Goal: Task Accomplishment & Management: Complete application form

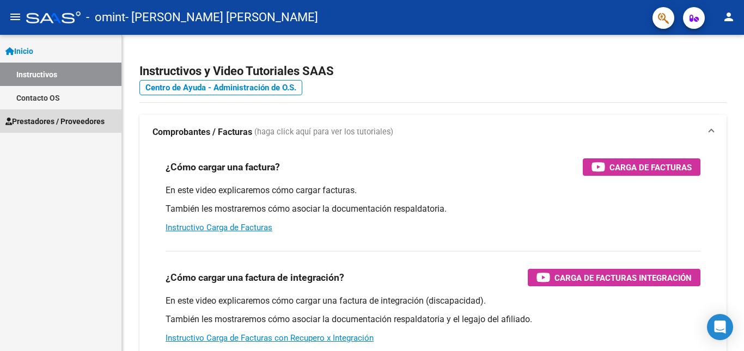
click at [52, 114] on link "Prestadores / Proveedores" at bounding box center [60, 120] width 121 height 23
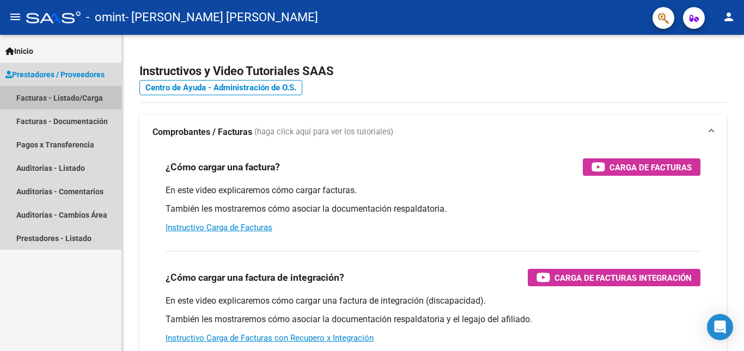
click at [70, 94] on link "Facturas - Listado/Carga" at bounding box center [60, 97] width 121 height 23
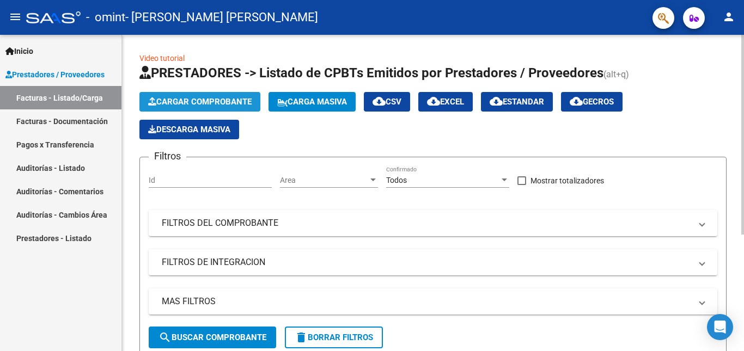
click at [205, 98] on span "Cargar Comprobante" at bounding box center [199, 102] width 103 height 10
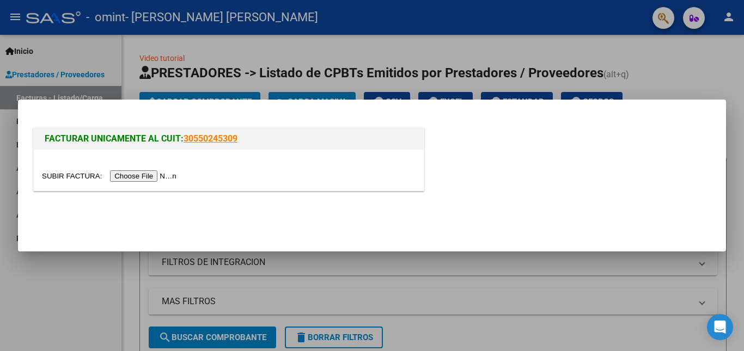
click at [158, 176] on input "file" at bounding box center [111, 175] width 138 height 11
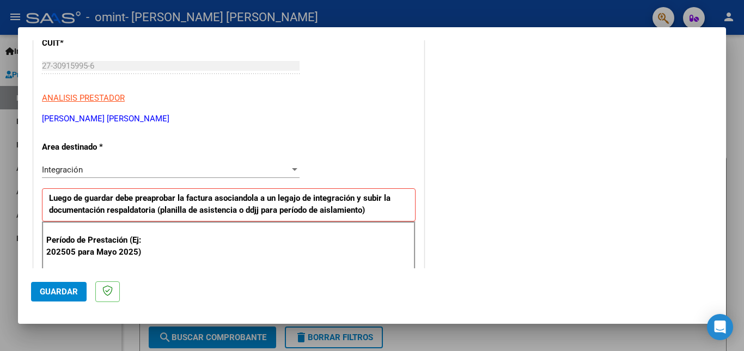
scroll to position [155, 0]
click at [291, 168] on div at bounding box center [295, 170] width 10 height 9
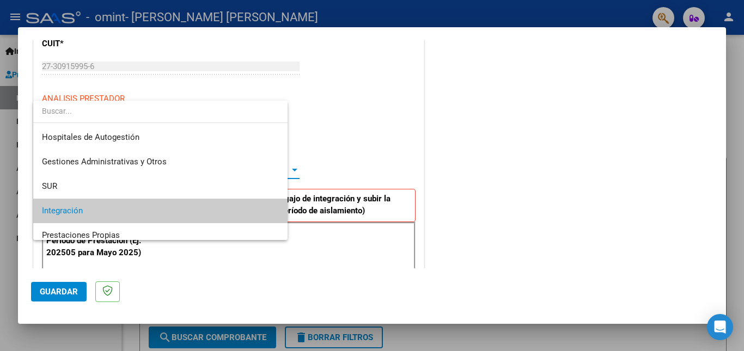
scroll to position [41, 0]
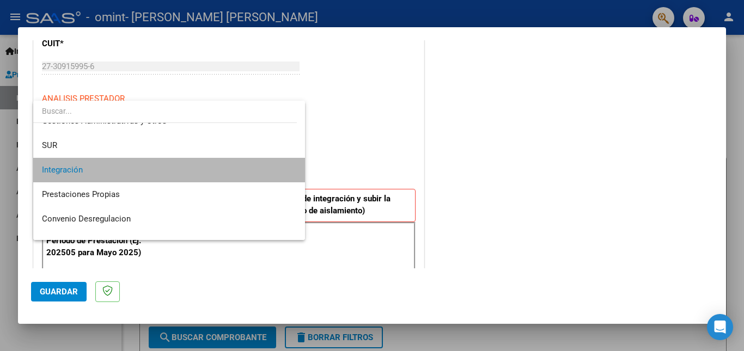
click at [266, 167] on span "Integración" at bounding box center [169, 170] width 254 height 25
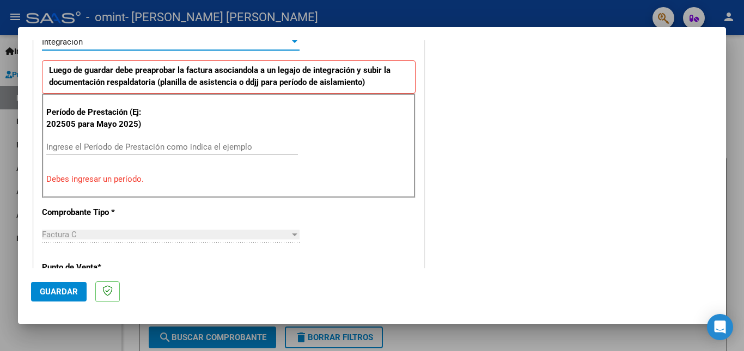
scroll to position [294, 0]
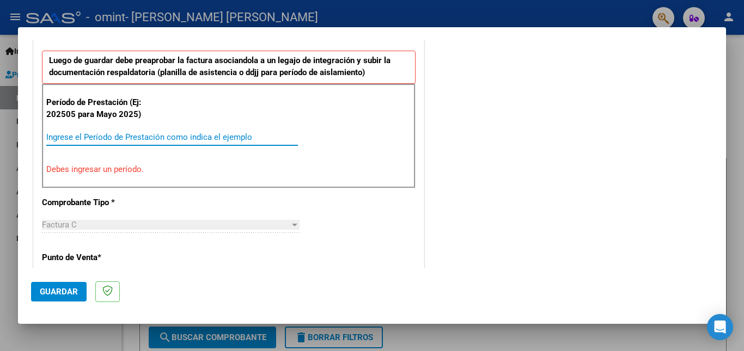
click at [54, 139] on input "Ingrese el Período de Prestación como indica el ejemplo" at bounding box center [172, 137] width 252 height 10
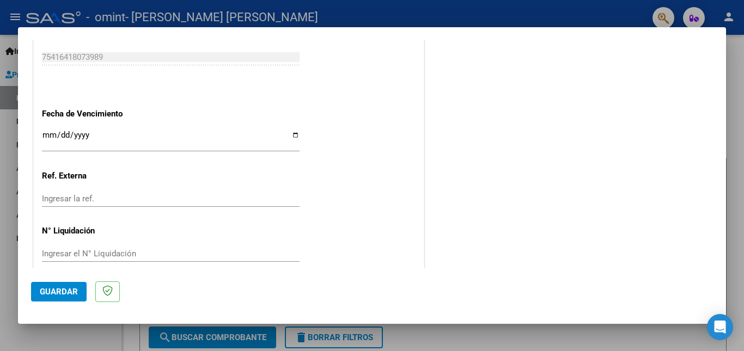
scroll to position [724, 0]
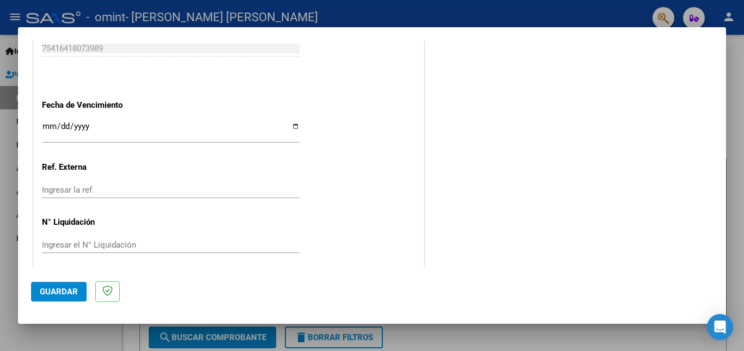
type input "202509"
click at [50, 124] on input "Ingresar la fecha" at bounding box center [171, 130] width 258 height 17
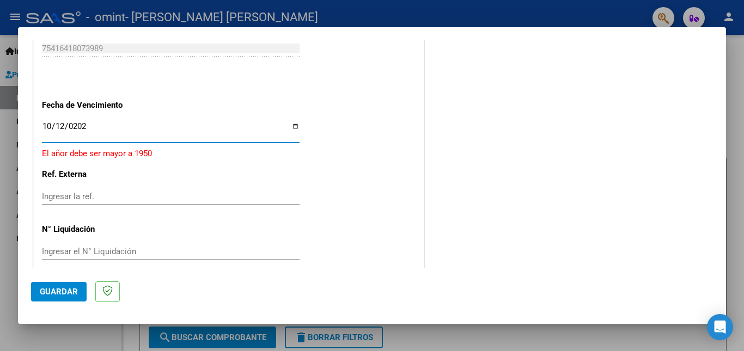
type input "[DATE]"
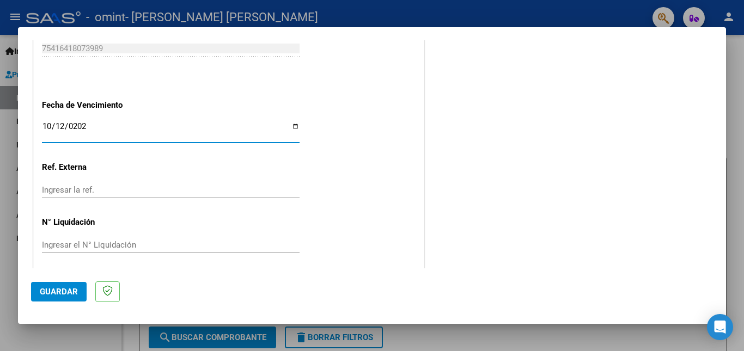
scroll to position [730, 0]
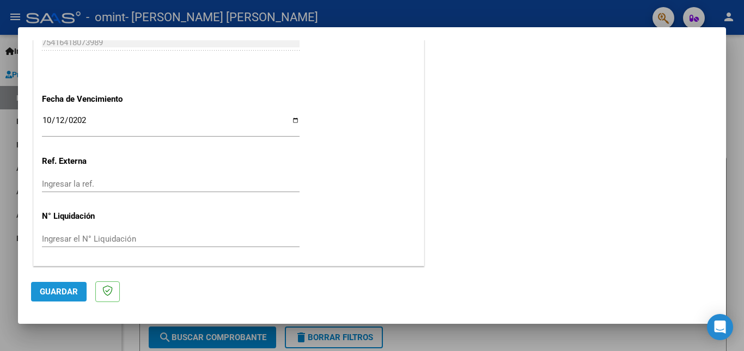
click at [60, 287] on span "Guardar" at bounding box center [59, 292] width 38 height 10
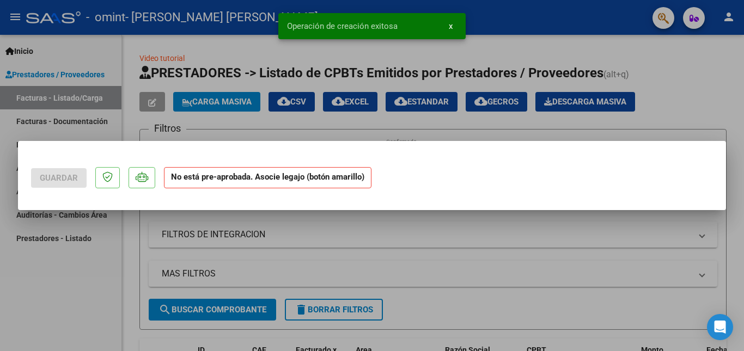
scroll to position [0, 0]
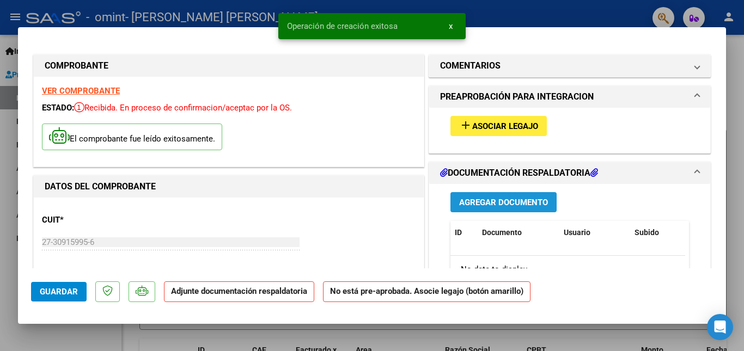
click at [498, 203] on span "Agregar Documento" at bounding box center [503, 203] width 89 height 10
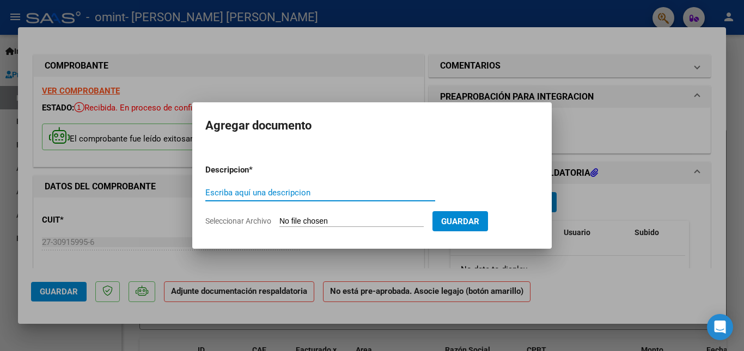
click at [291, 193] on input "Escriba aquí una descripcion" at bounding box center [320, 193] width 230 height 10
type input "Planilla de Asistencia"
click at [360, 222] on input "Seleccionar Archivo" at bounding box center [351, 222] width 144 height 10
type input "C:\fakepath\ASISTENCIA [PERSON_NAME] 2025 SEPTIEMBRE20251010_13052190.pdf"
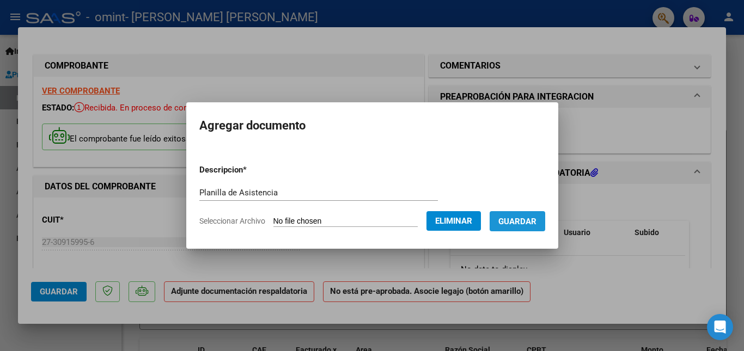
click at [542, 215] on button "Guardar" at bounding box center [518, 221] width 56 height 20
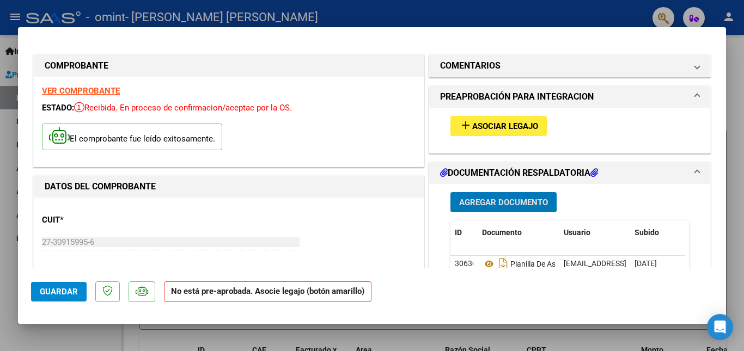
click at [483, 125] on span "Asociar Legajo" at bounding box center [505, 126] width 66 height 10
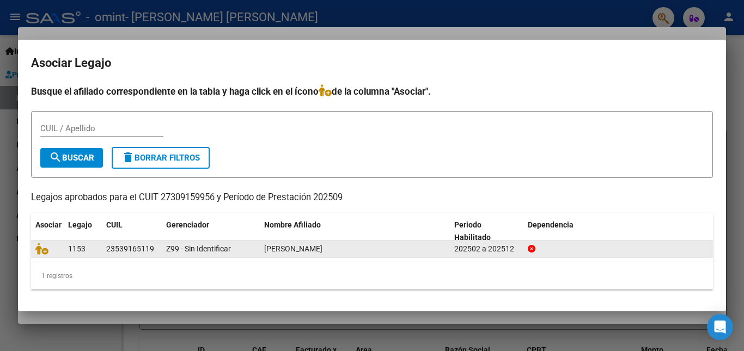
click at [162, 250] on datatable-body-cell "Z99 - Sin Identificar" at bounding box center [211, 249] width 98 height 17
click at [54, 251] on div at bounding box center [47, 249] width 24 height 13
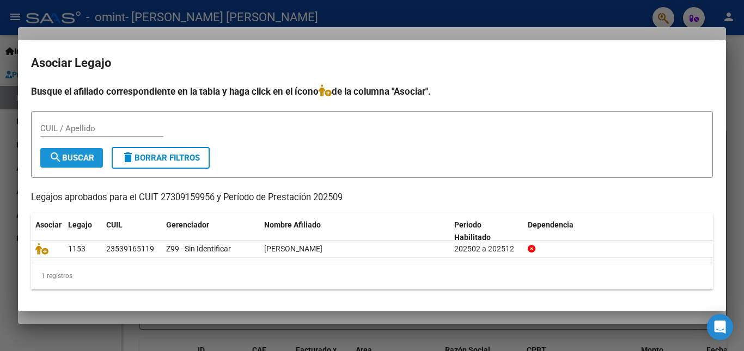
click at [78, 155] on span "search Buscar" at bounding box center [71, 158] width 45 height 10
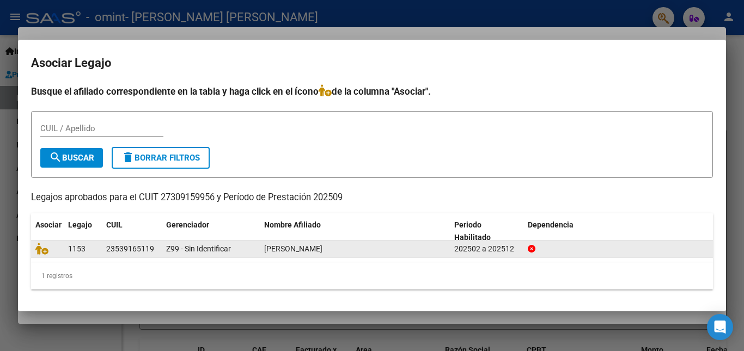
click at [123, 250] on div "23539165119" at bounding box center [130, 249] width 48 height 13
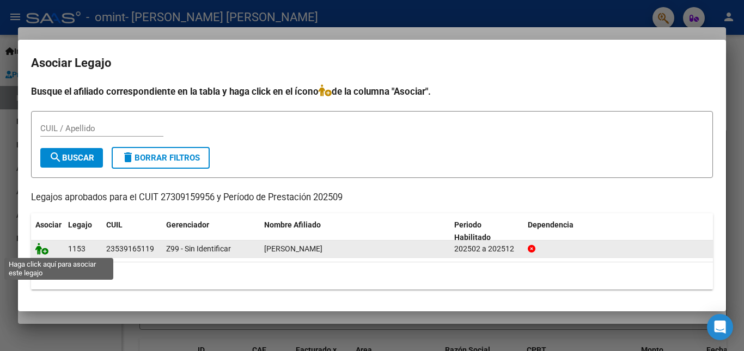
click at [40, 250] on icon at bounding box center [41, 249] width 13 height 12
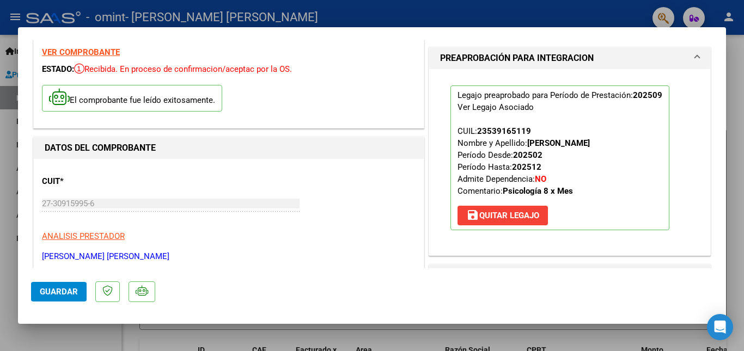
scroll to position [49, 0]
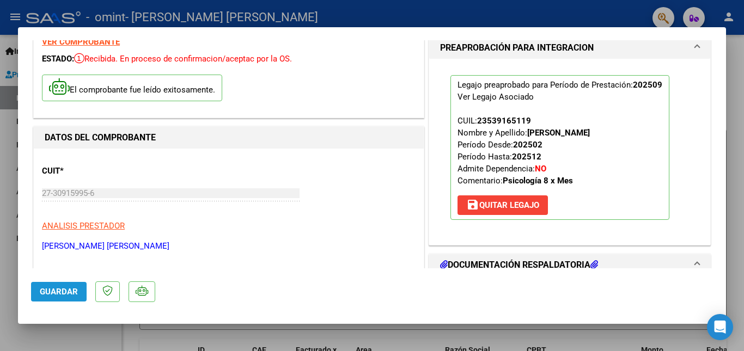
click at [56, 290] on span "Guardar" at bounding box center [59, 292] width 38 height 10
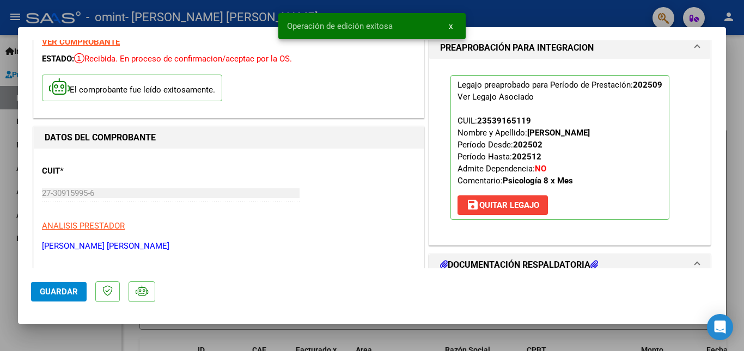
scroll to position [0, 0]
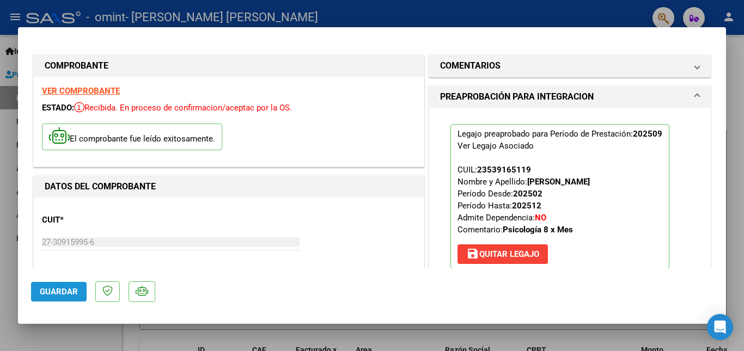
click at [43, 293] on span "Guardar" at bounding box center [59, 292] width 38 height 10
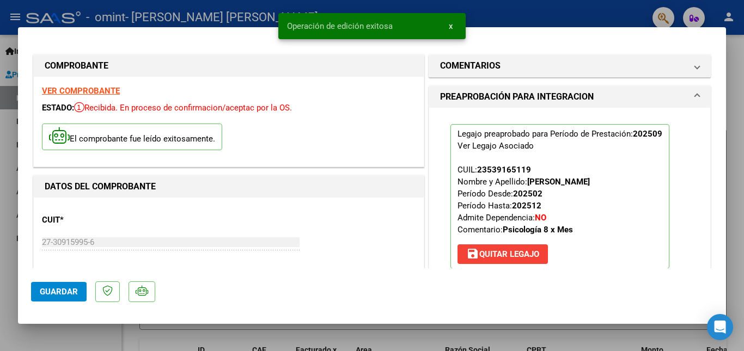
click at [736, 64] on div at bounding box center [372, 175] width 744 height 351
type input "$ 0,00"
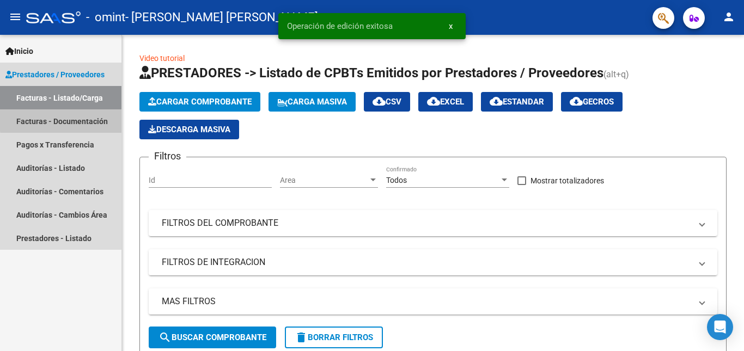
click at [65, 120] on link "Facturas - Documentación" at bounding box center [60, 120] width 121 height 23
